Goal: Task Accomplishment & Management: Complete application form

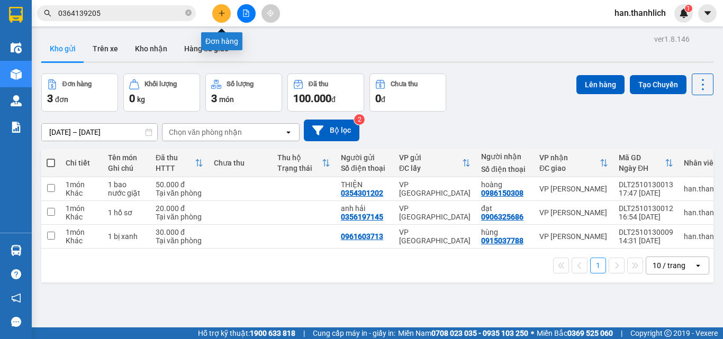
click at [225, 20] on button at bounding box center [221, 13] width 19 height 19
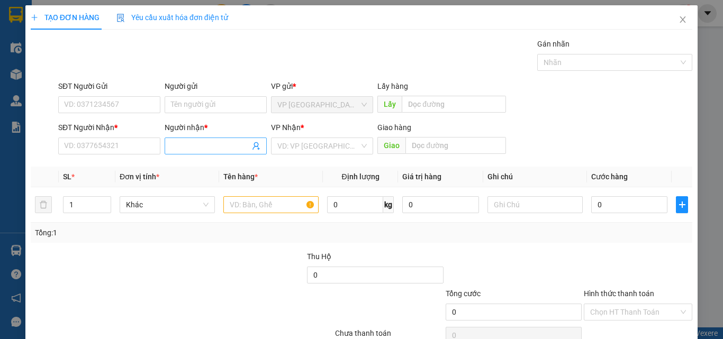
drag, startPoint x: 191, startPoint y: 145, endPoint x: 170, endPoint y: 119, distance: 33.1
click at [188, 142] on input "Người nhận *" at bounding box center [210, 146] width 79 height 12
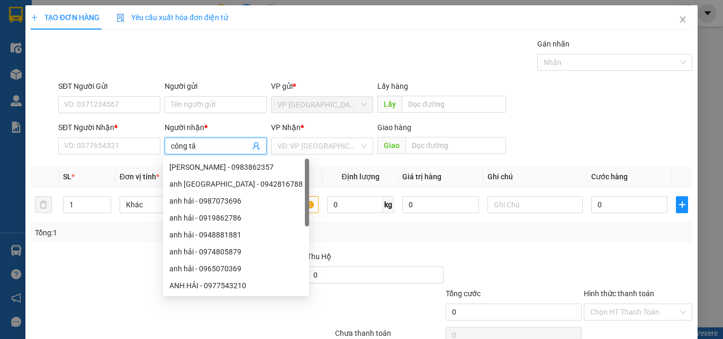
type input "công tân"
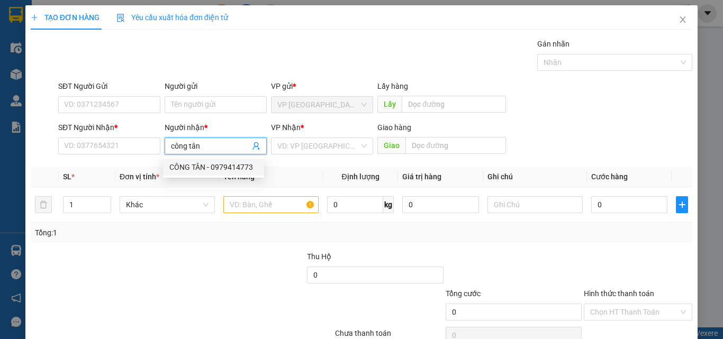
click at [222, 170] on div "CÔNG TÂN - 0979414773" at bounding box center [213, 167] width 88 height 12
type input "0979414773"
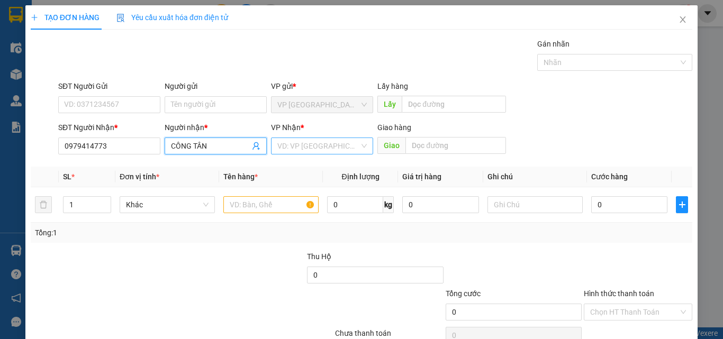
type input "CÔNG TÂN"
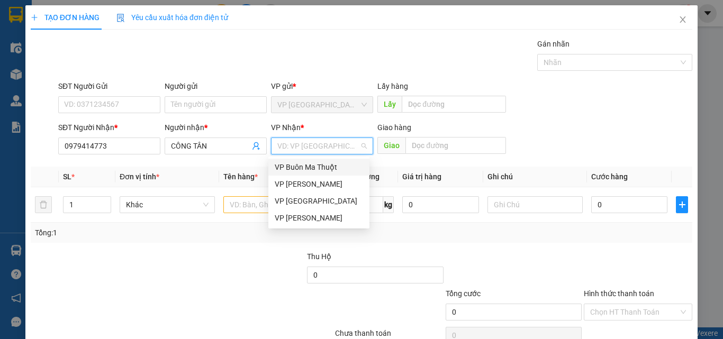
click at [327, 143] on input "search" at bounding box center [318, 146] width 82 height 16
drag, startPoint x: 308, startPoint y: 220, endPoint x: 270, endPoint y: 216, distance: 37.2
click at [306, 221] on div "VP [PERSON_NAME]" at bounding box center [319, 218] width 88 height 12
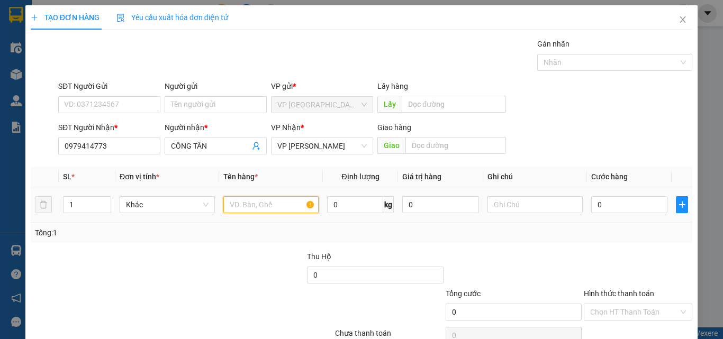
click at [227, 204] on input "text" at bounding box center [270, 204] width 95 height 17
type input "1t hồ sơ"
click at [610, 208] on input "0" at bounding box center [629, 204] width 76 height 17
type input "3"
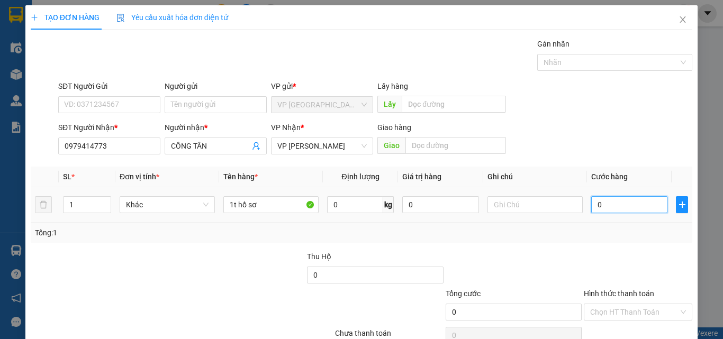
type input "3"
type input "30"
type input "300"
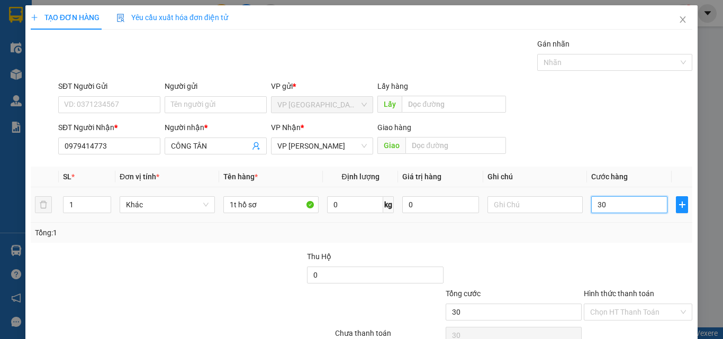
type input "300"
type input "3.000"
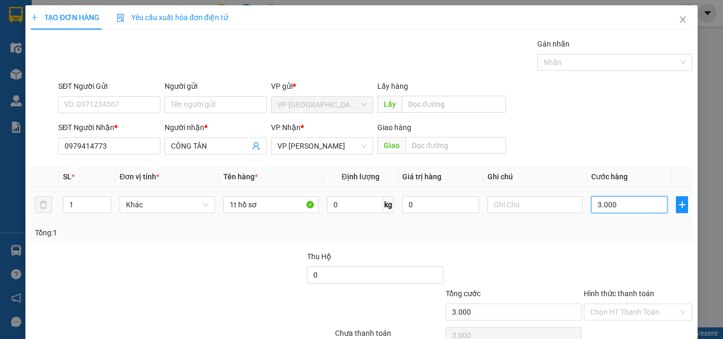
type input "30.000"
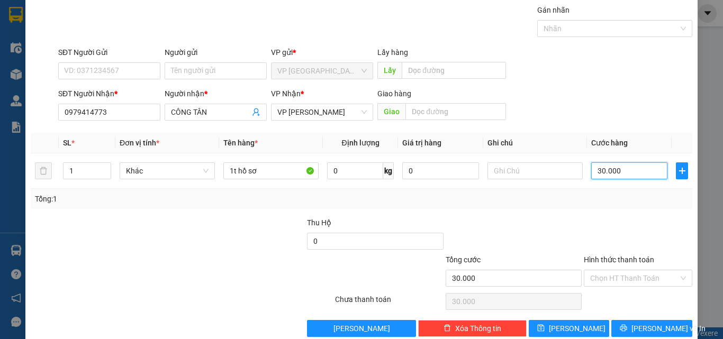
scroll to position [52, 0]
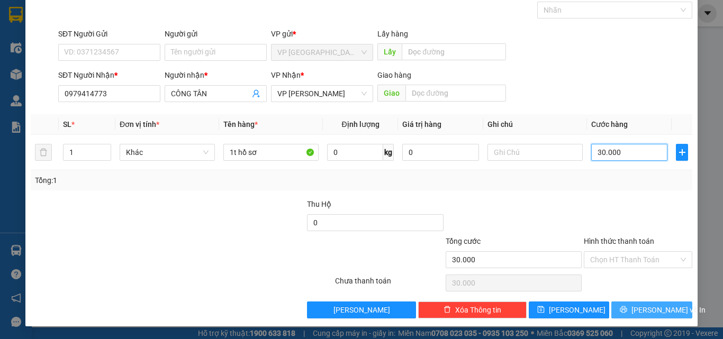
type input "30.000"
click at [637, 311] on span "[PERSON_NAME] và In" at bounding box center [668, 310] width 74 height 12
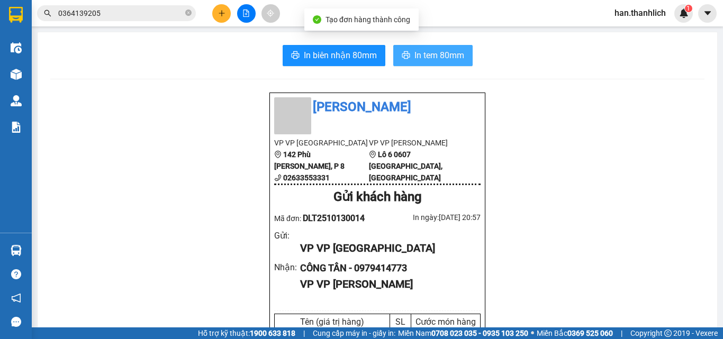
drag, startPoint x: 454, startPoint y: 60, endPoint x: 444, endPoint y: 53, distance: 12.2
click at [454, 60] on span "In tem 80mm" at bounding box center [439, 55] width 50 height 13
